Goal: Transaction & Acquisition: Purchase product/service

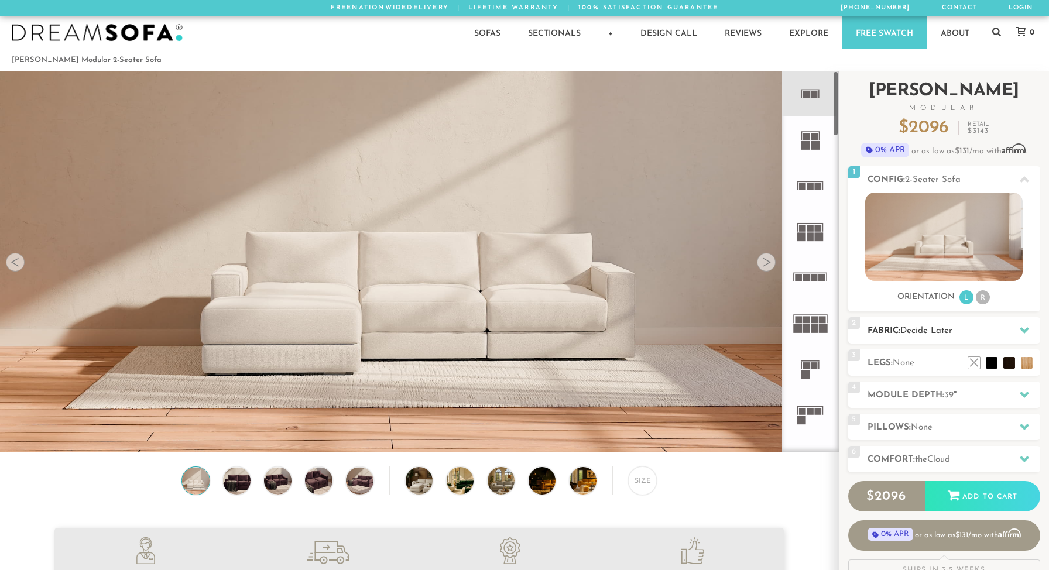
click at [928, 328] on span "Decide Later" at bounding box center [926, 331] width 52 height 9
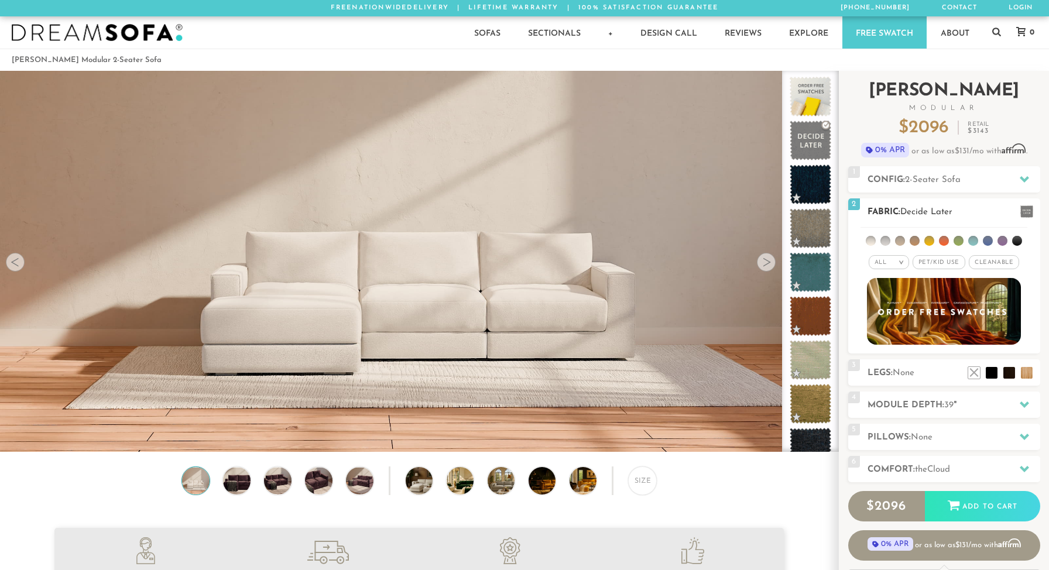
click at [885, 262] on em "All" at bounding box center [881, 262] width 12 height 6
click at [886, 289] on li "Tier" at bounding box center [889, 294] width 40 height 16
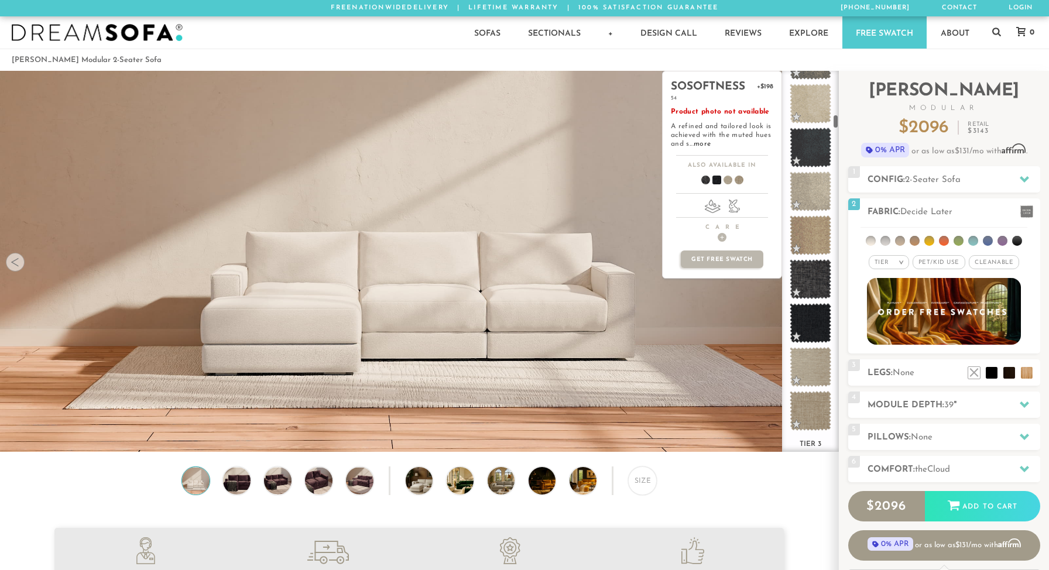
scroll to position [1157, 0]
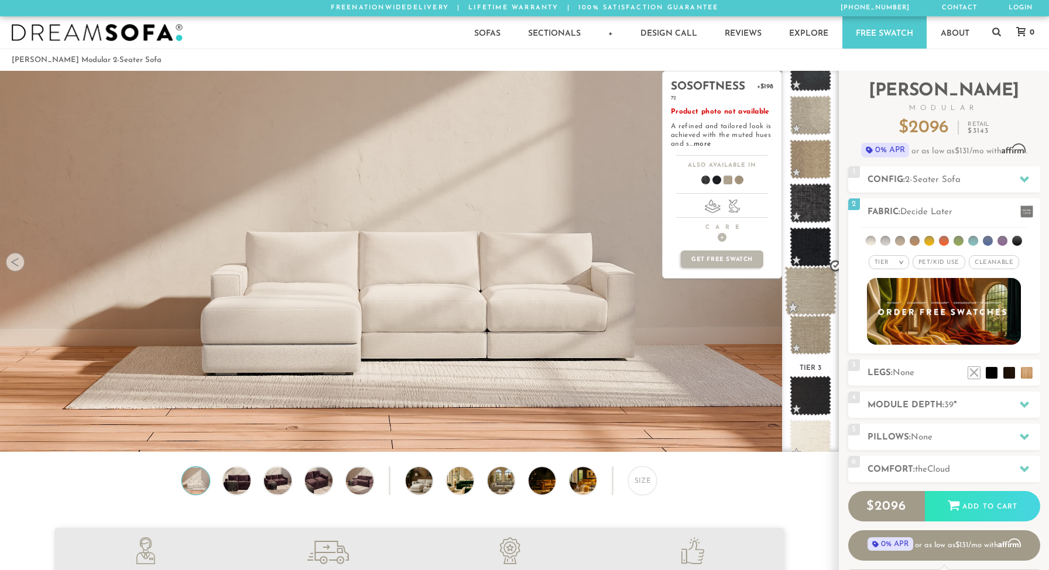
click at [810, 280] on span at bounding box center [810, 291] width 52 height 50
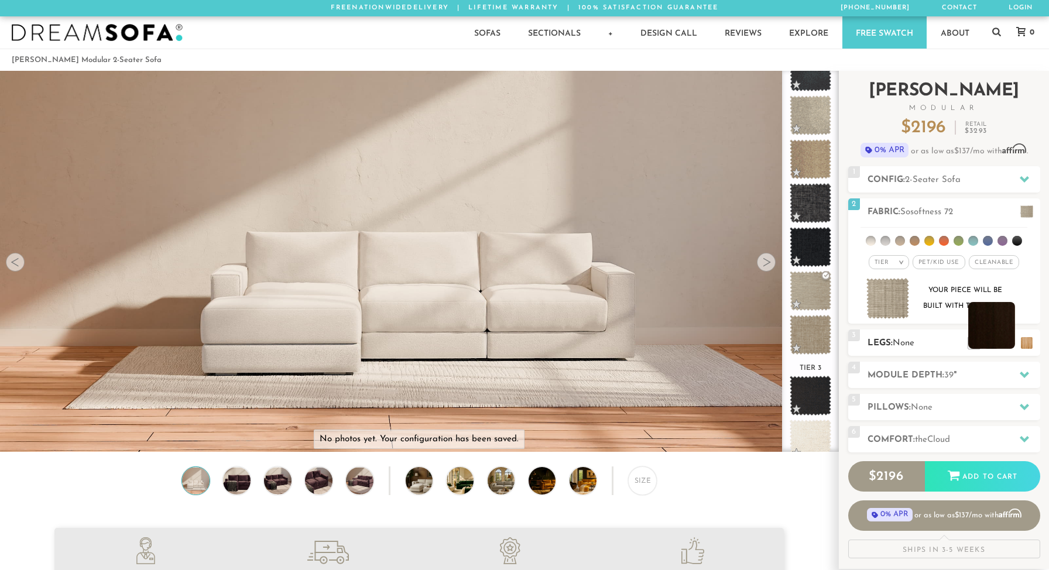
click at [1003, 341] on li at bounding box center [991, 325] width 47 height 47
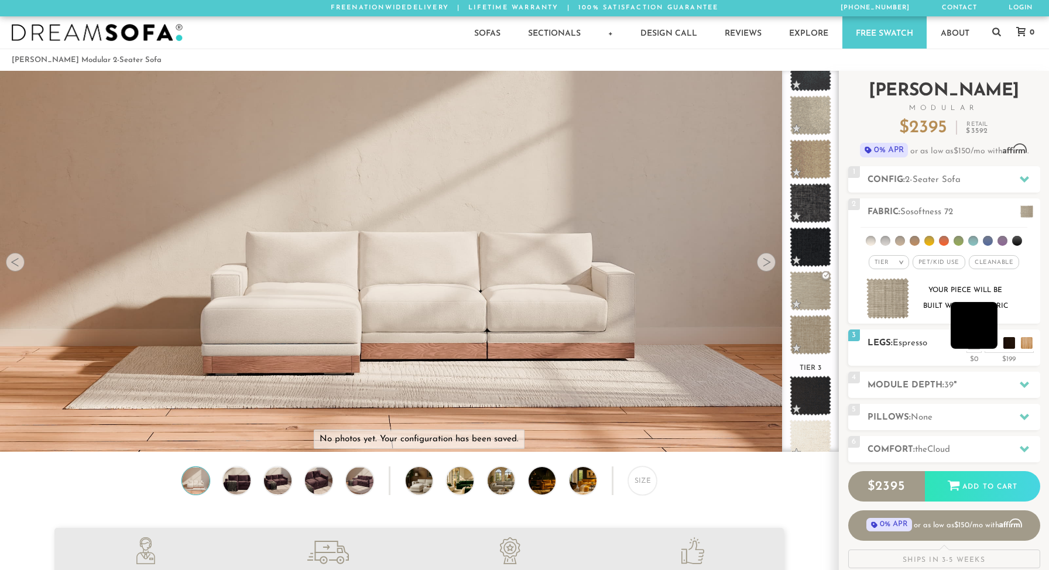
click at [993, 342] on li at bounding box center [974, 325] width 47 height 47
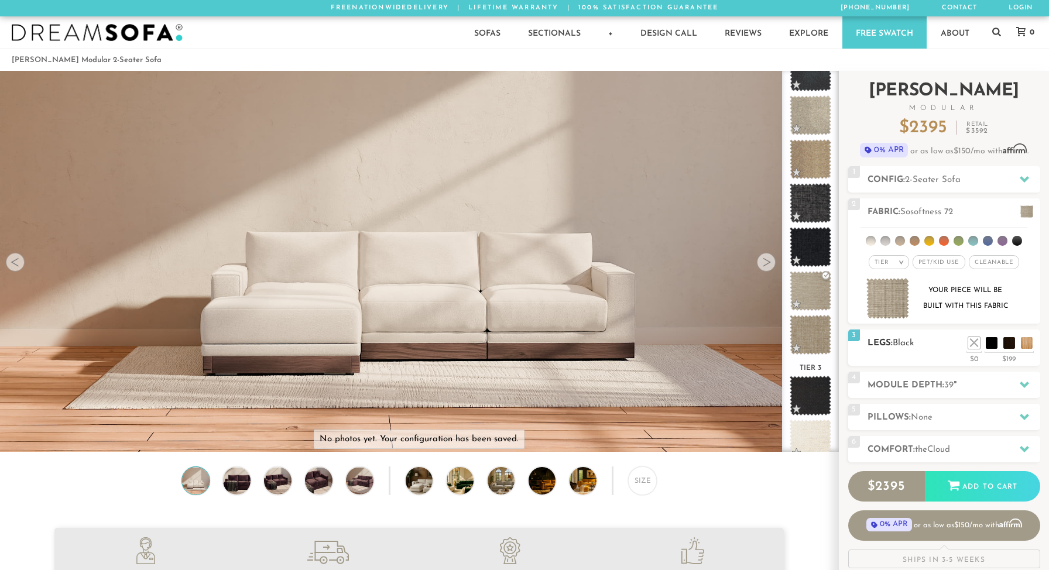
click at [1015, 342] on ul at bounding box center [1000, 340] width 70 height 18
click at [1008, 345] on li at bounding box center [991, 325] width 47 height 47
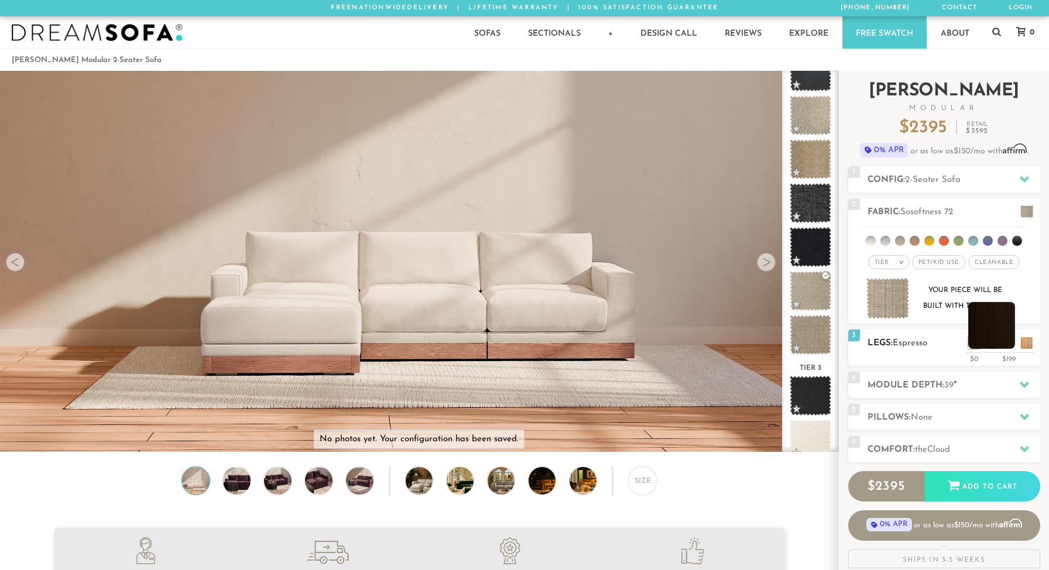
click at [1008, 342] on li at bounding box center [991, 325] width 47 height 47
click at [943, 448] on span "Cloud" at bounding box center [938, 450] width 23 height 9
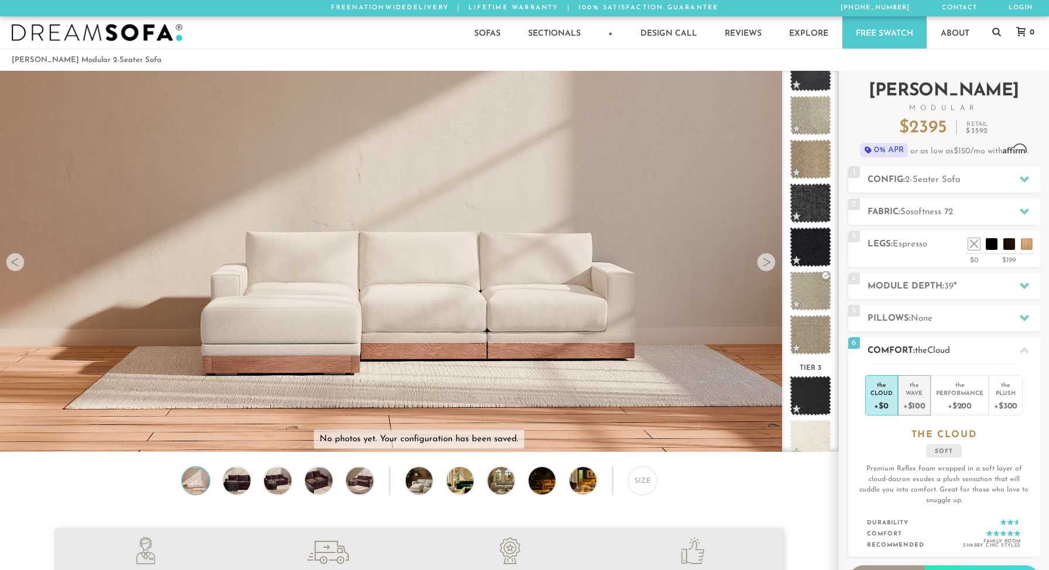
click at [914, 391] on div "Wave" at bounding box center [914, 393] width 22 height 8
click at [960, 353] on h2 "Comfort: the Wave" at bounding box center [954, 350] width 173 height 13
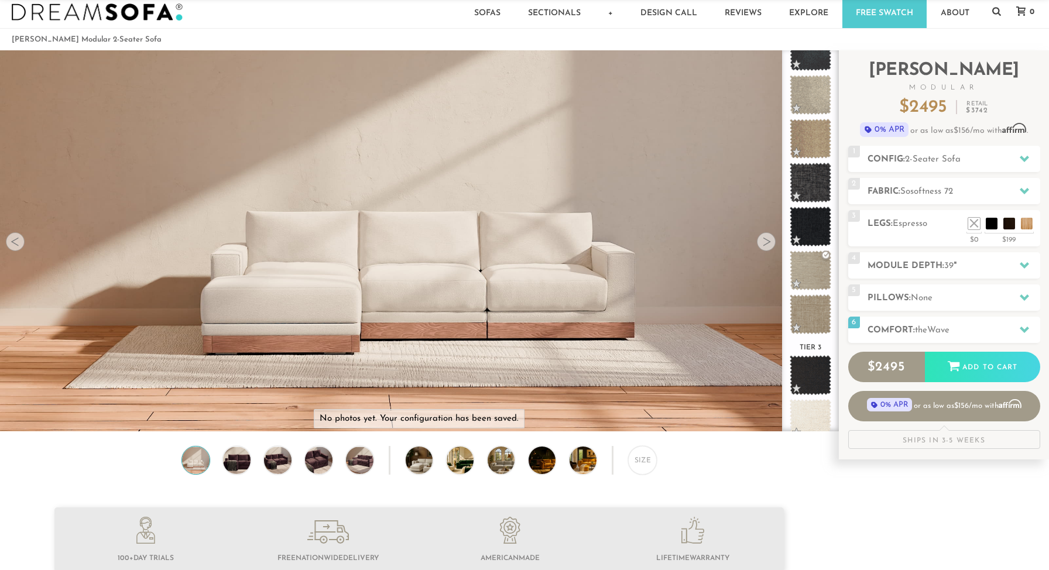
scroll to position [0, 0]
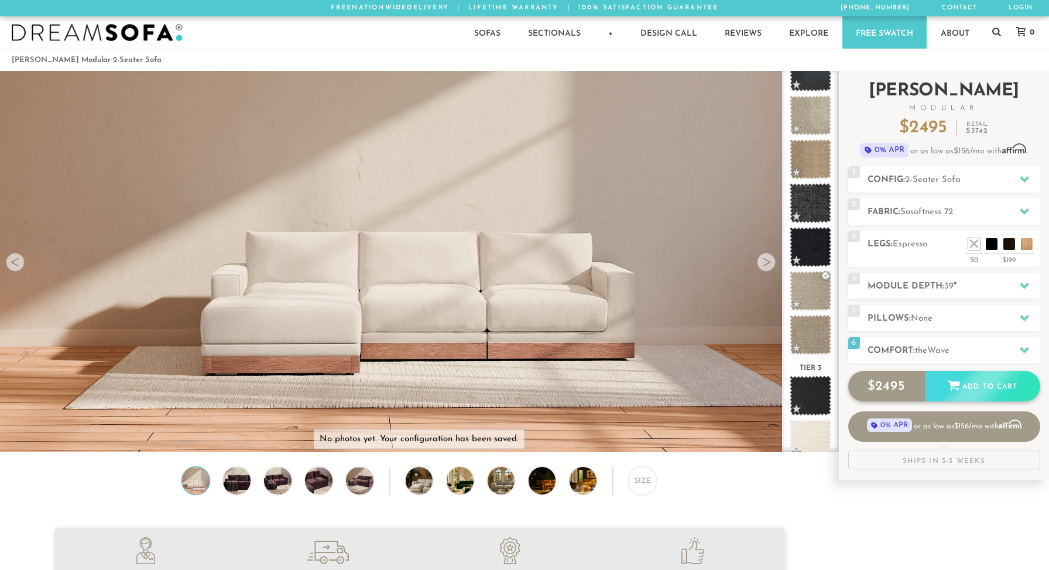
click at [948, 392] on div "Add to Cart" at bounding box center [982, 387] width 115 height 32
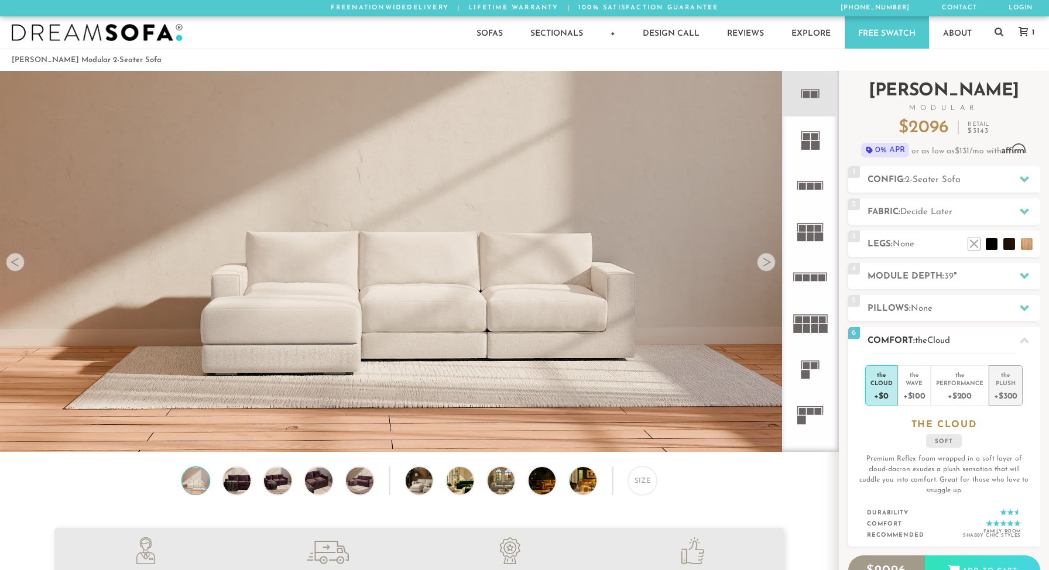
click at [1000, 382] on div "Plush" at bounding box center [1005, 383] width 23 height 8
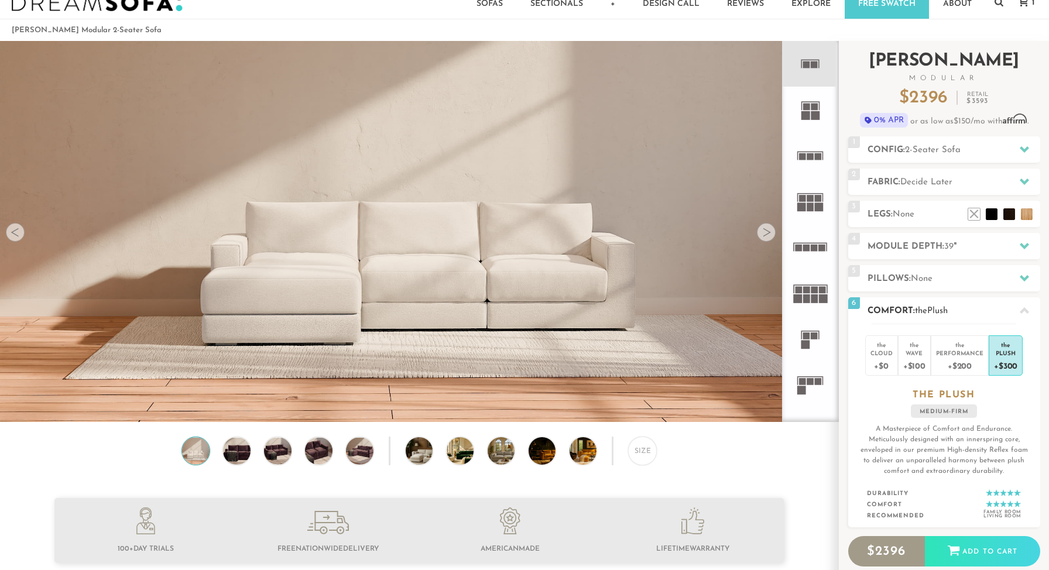
scroll to position [30, 0]
click at [914, 348] on div "Wave" at bounding box center [914, 352] width 22 height 8
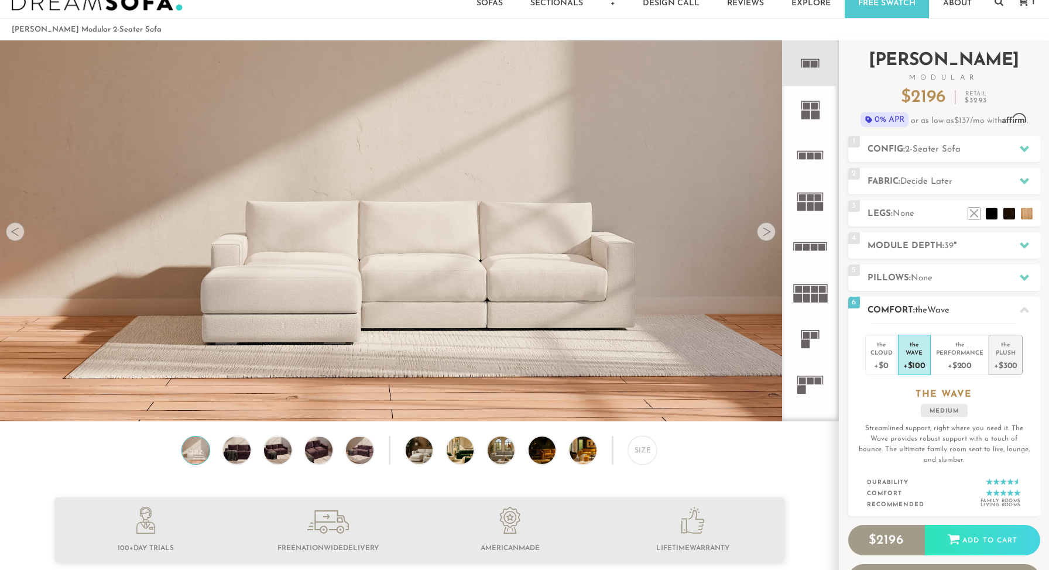
click at [992, 354] on li "the Plush +$300" at bounding box center [1006, 355] width 34 height 40
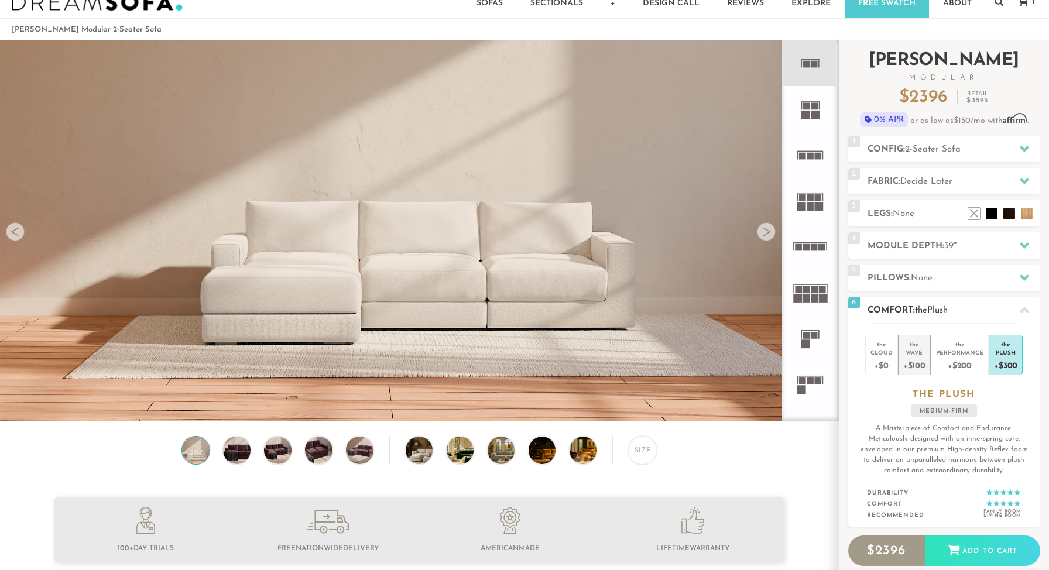
click at [920, 361] on div "+$100" at bounding box center [914, 365] width 22 height 17
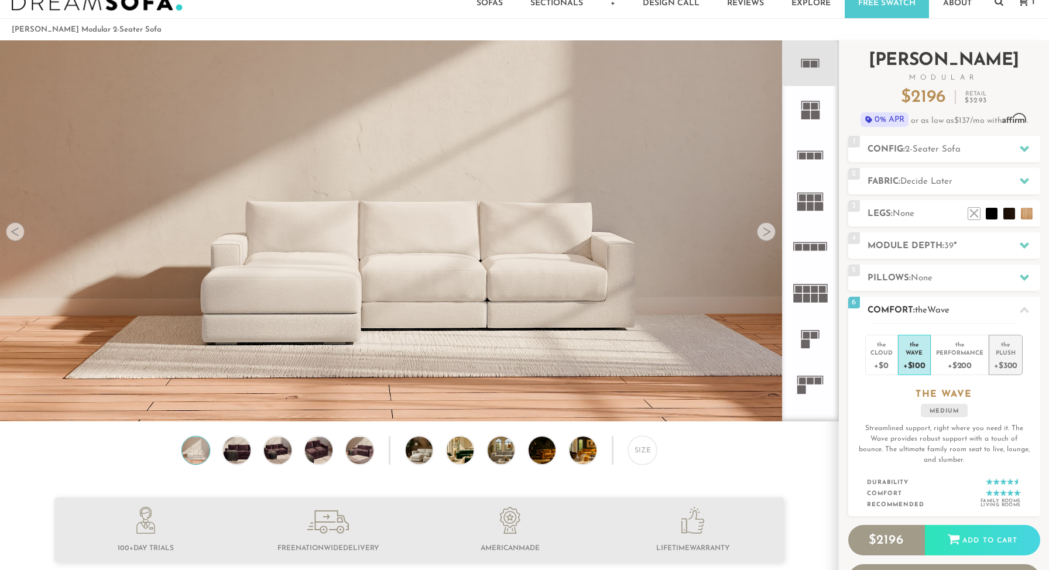
click at [1003, 355] on div "Plush" at bounding box center [1005, 352] width 23 height 8
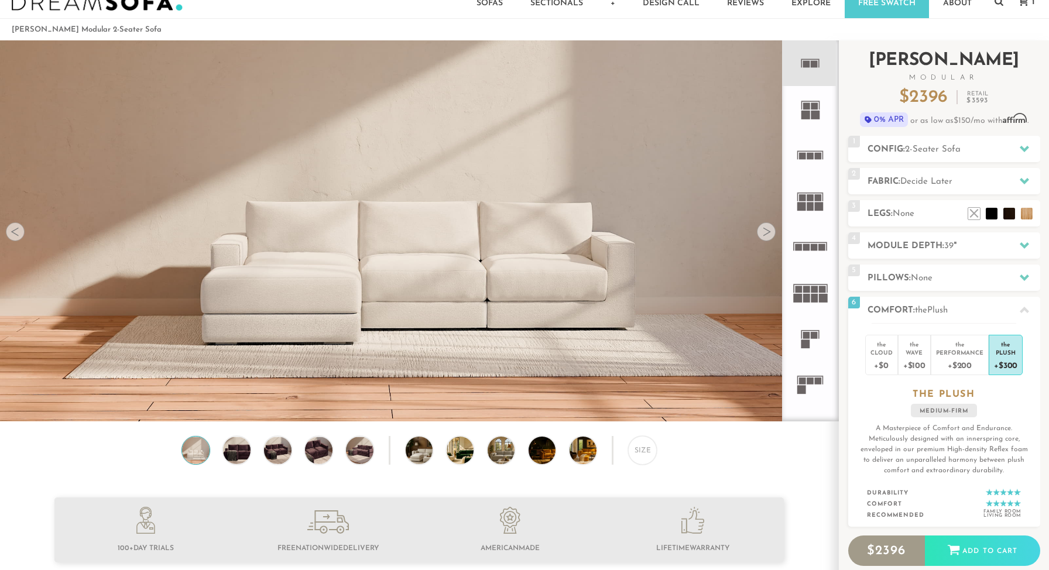
scroll to position [0, 0]
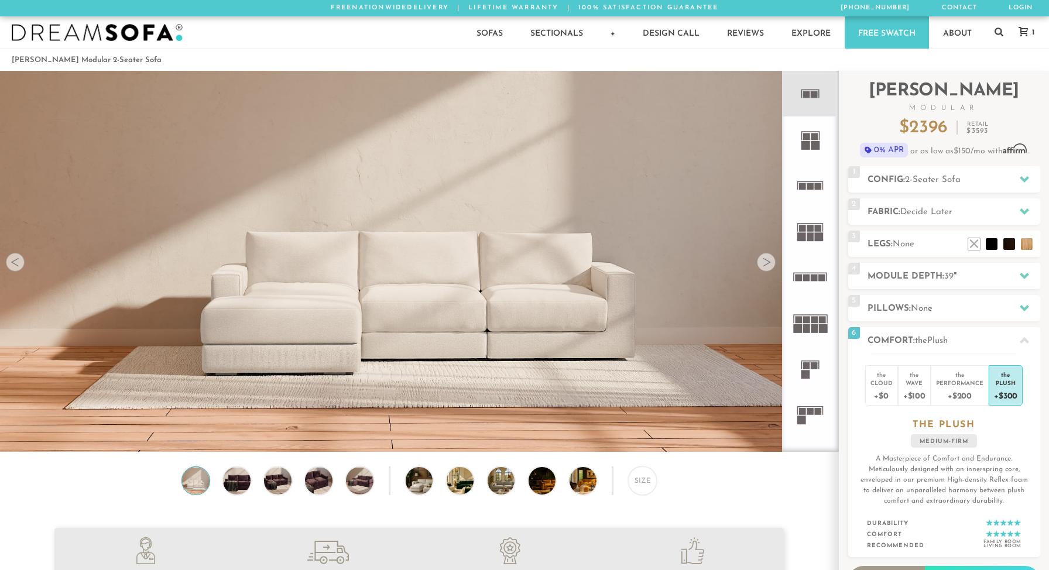
click at [1026, 30] on icon at bounding box center [1023, 31] width 9 height 9
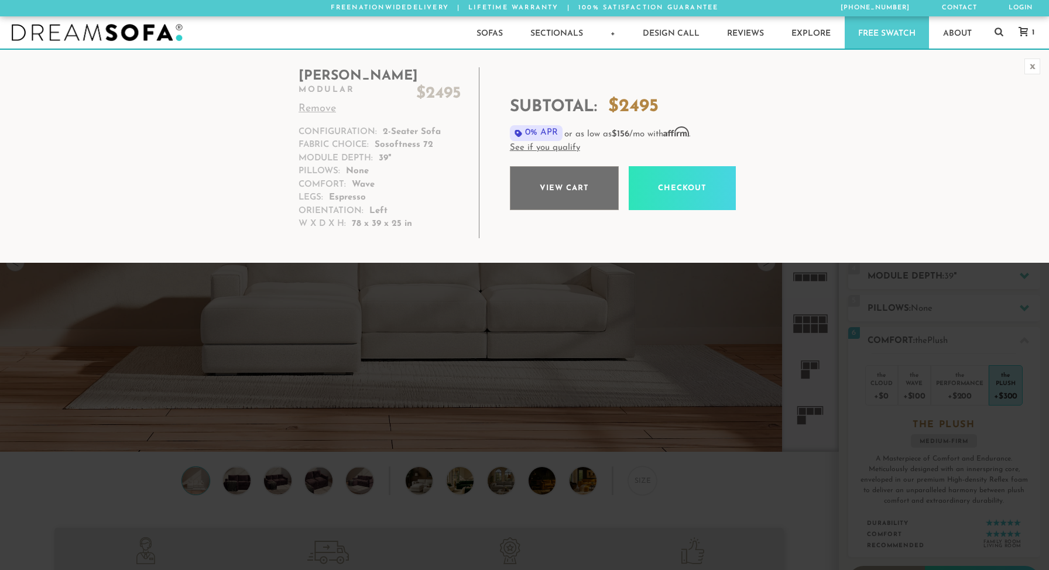
click at [536, 195] on link "View cart" at bounding box center [564, 188] width 109 height 44
